Goal: Navigation & Orientation: Find specific page/section

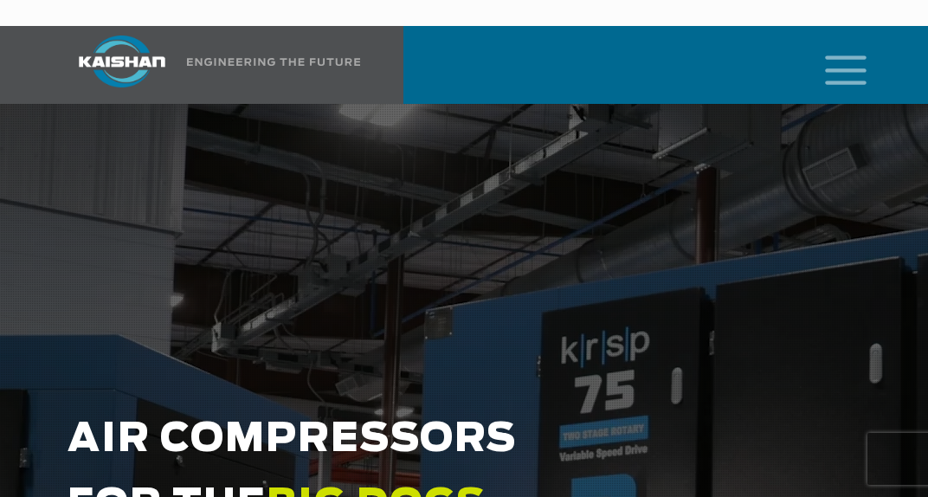
click at [832, 42] on icon "mobile menu" at bounding box center [845, 69] width 55 height 54
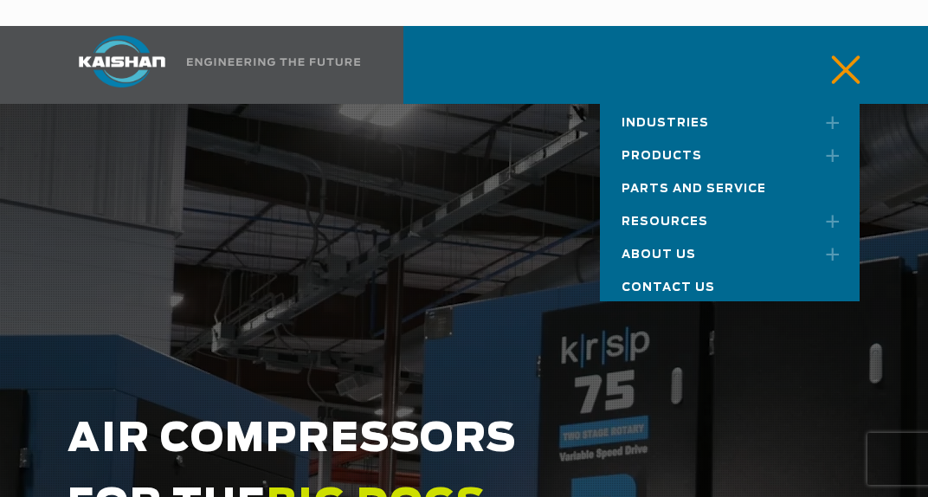
click at [678, 249] on span "About Us" at bounding box center [658, 254] width 74 height 11
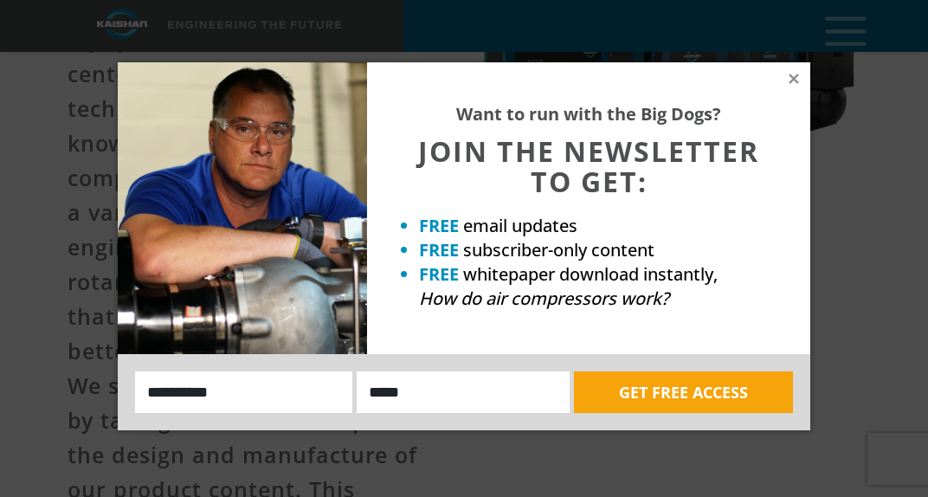
scroll to position [433, 0]
click at [794, 80] on icon at bounding box center [793, 79] width 10 height 10
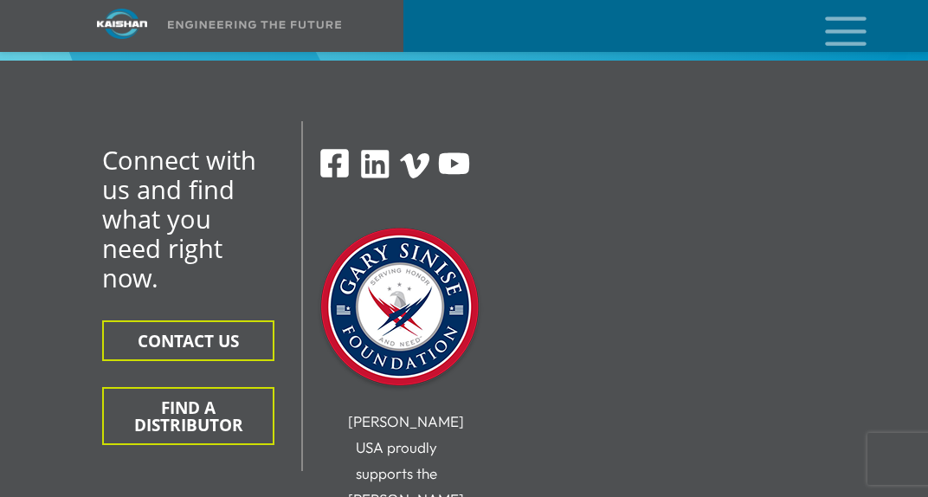
scroll to position [6397, 0]
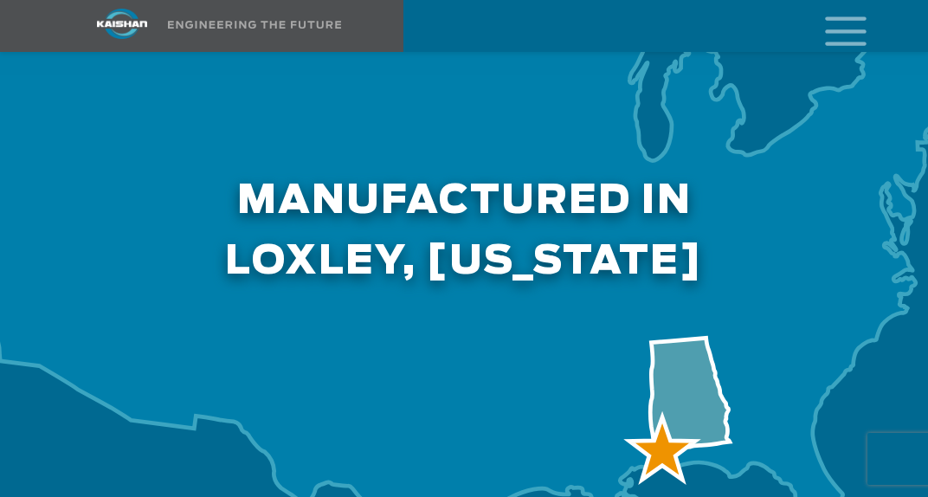
scroll to position [6058, 0]
